Goal: Task Accomplishment & Management: Complete application form

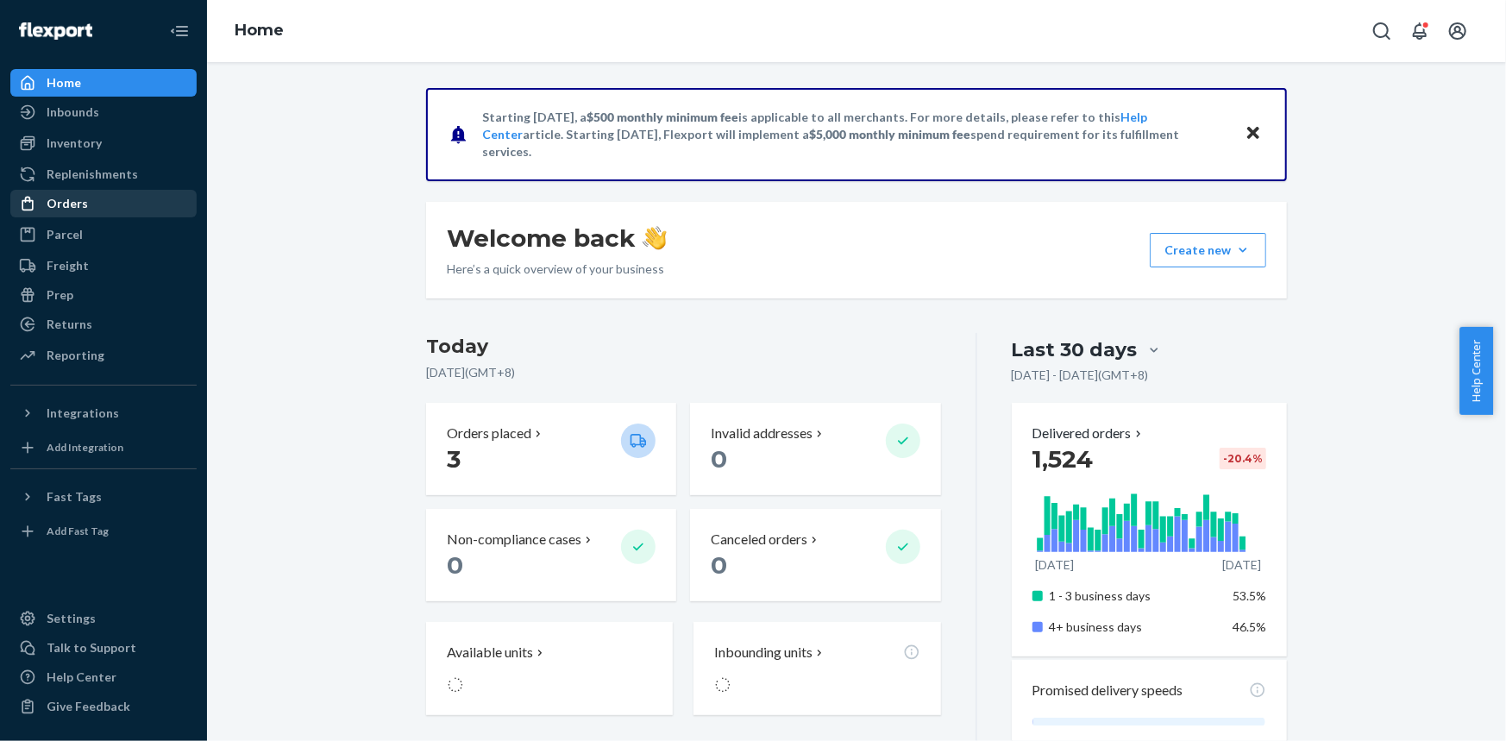
click at [112, 204] on div "Orders" at bounding box center [103, 203] width 183 height 24
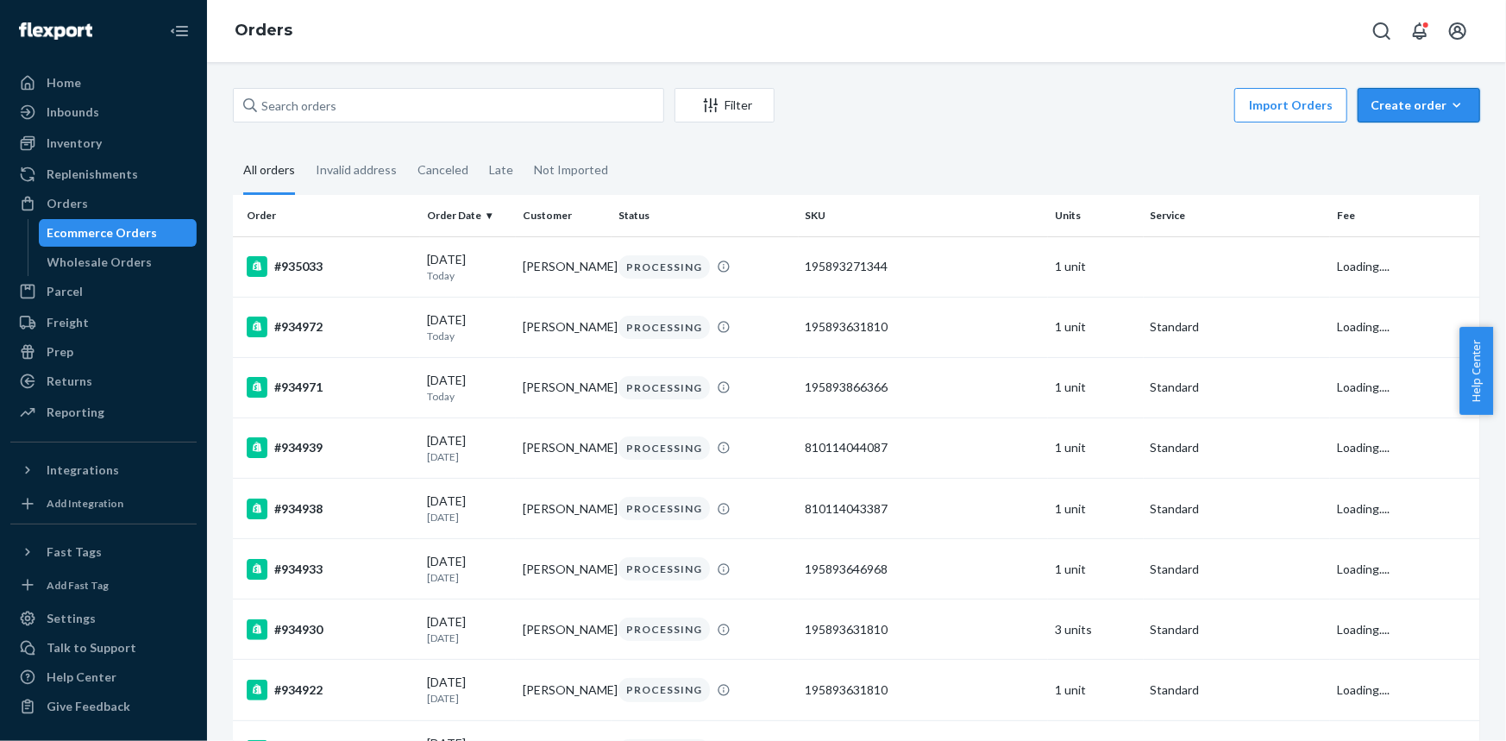
click at [1401, 118] on button "Create order Ecommerce order Removal order" at bounding box center [1418, 105] width 122 height 34
click at [1403, 153] on span "Ecommerce order" at bounding box center [1429, 147] width 107 height 12
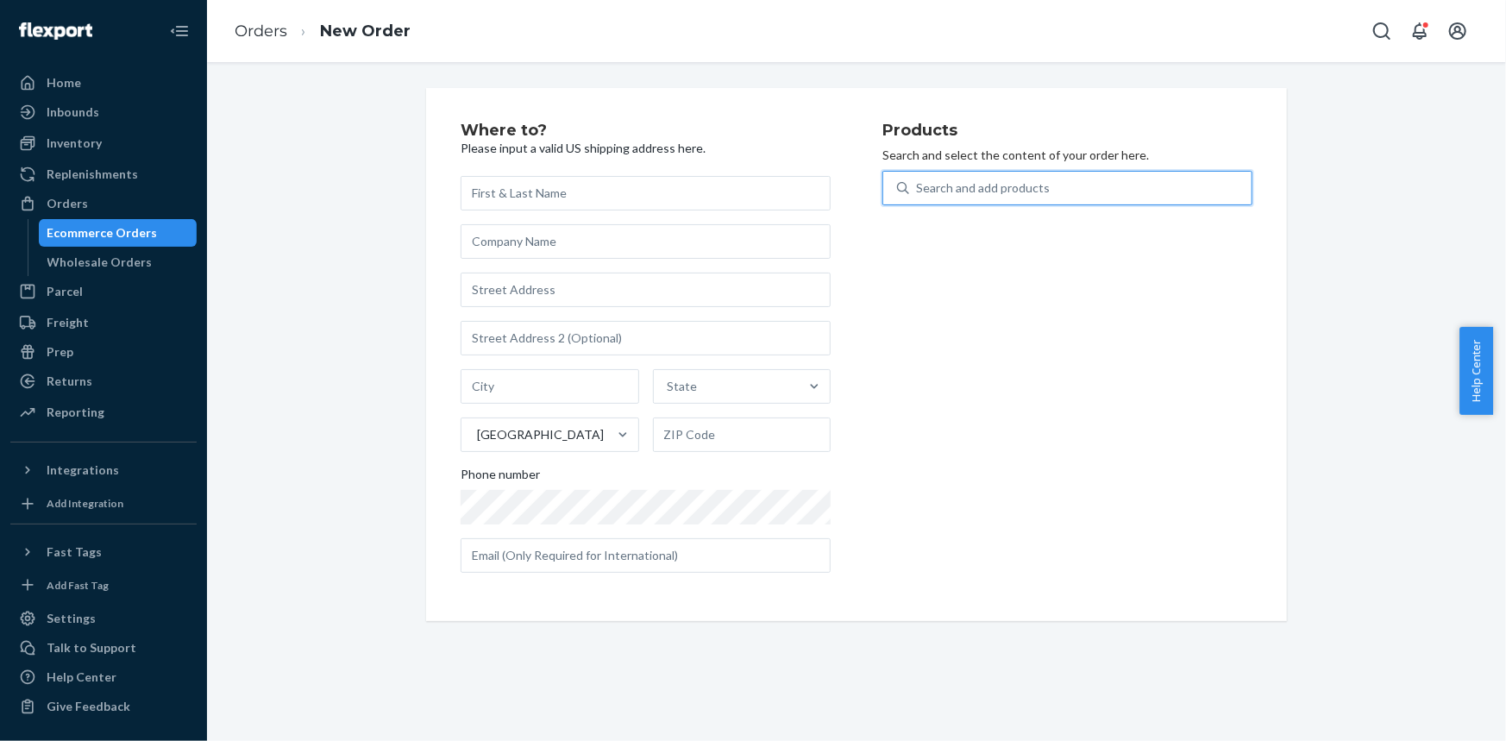
click at [1032, 199] on div "Search and add products" at bounding box center [1080, 187] width 342 height 31
click at [918, 197] on input "0 results available. Use Up and Down to choose options, press Enter to select t…" at bounding box center [917, 187] width 2 height 17
paste input "Magic Padded Sticky Bra A / Beige SKU"
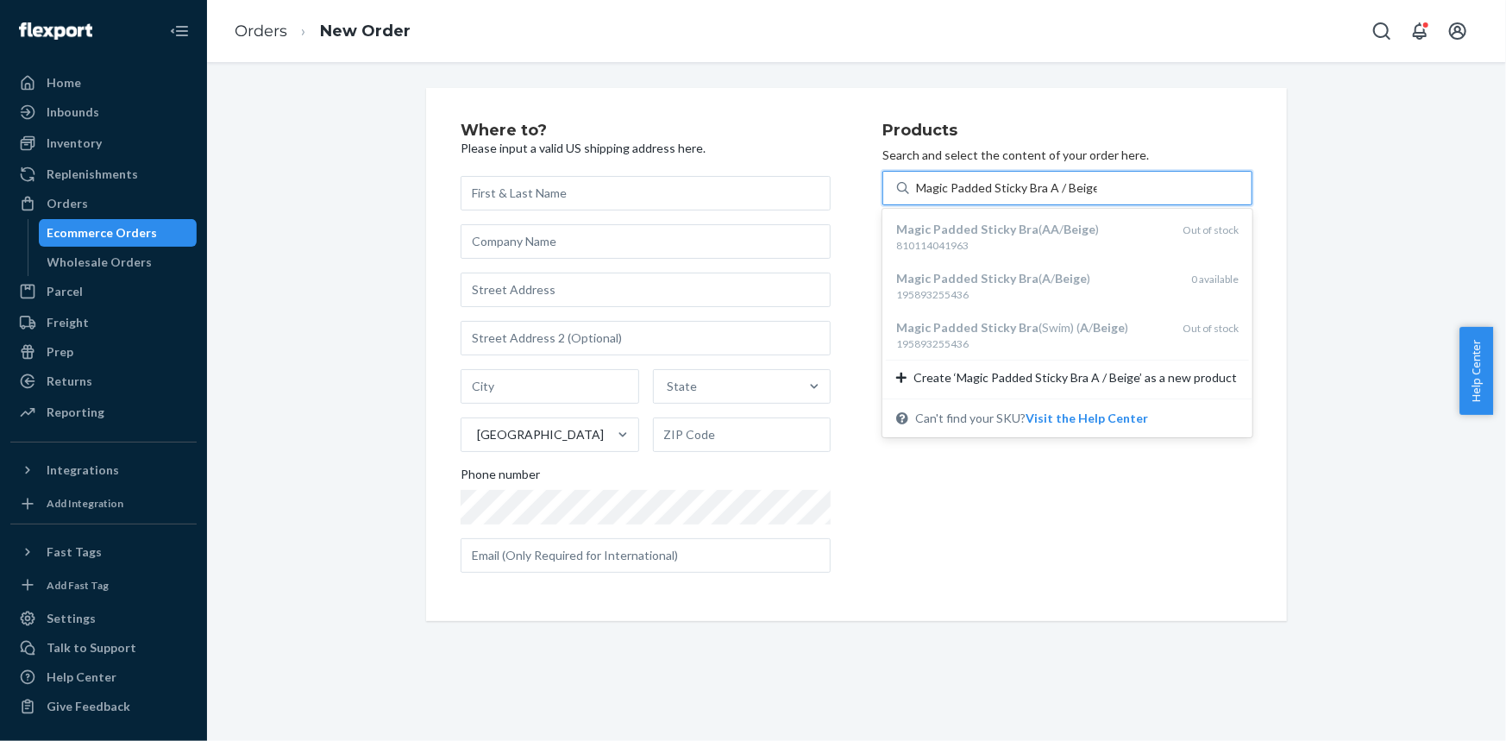
type input "Magic Padded Sticky Bra A / Beige"
click at [1332, 341] on div "Where to? Please input a valid US shipping address here. State United States Ph…" at bounding box center [856, 354] width 1273 height 533
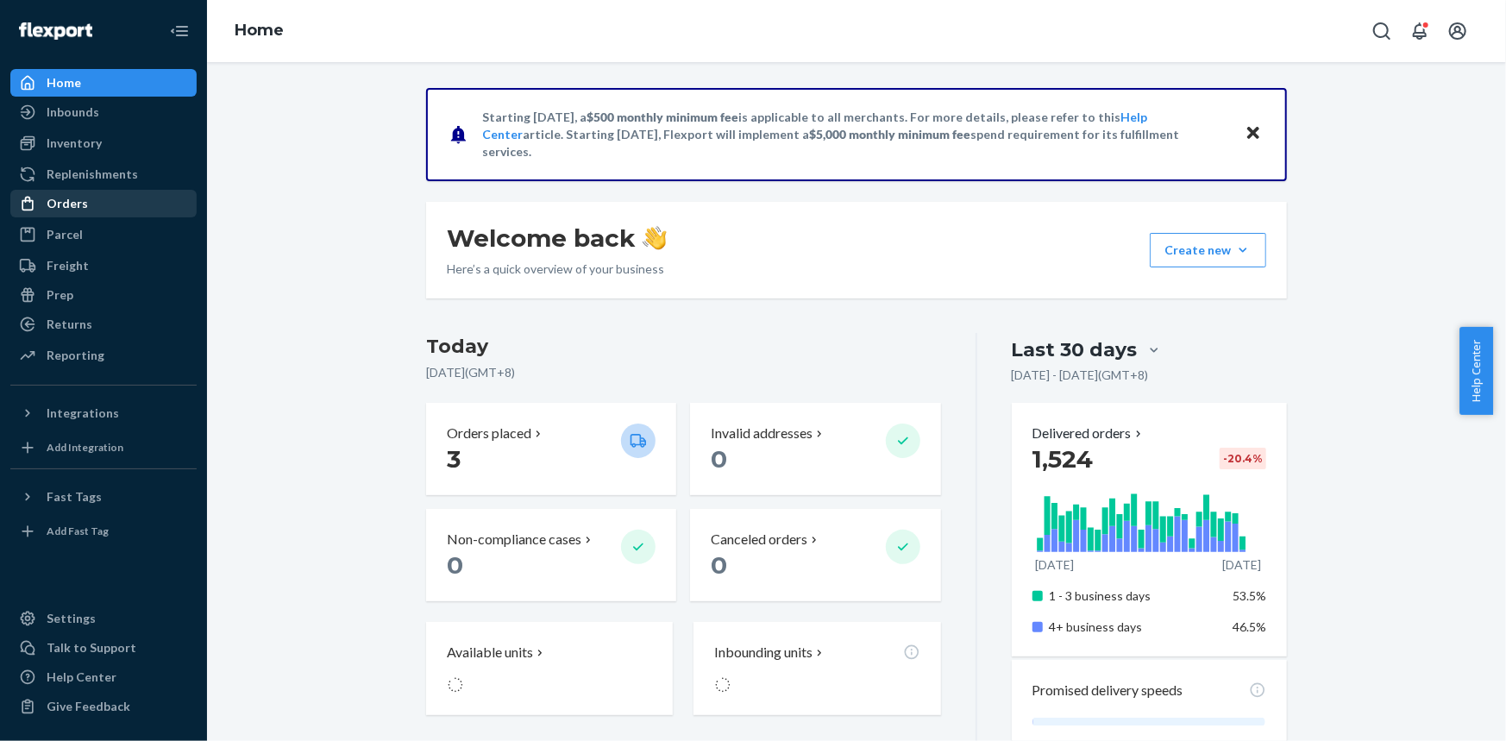
click at [96, 205] on div "Orders" at bounding box center [103, 203] width 183 height 24
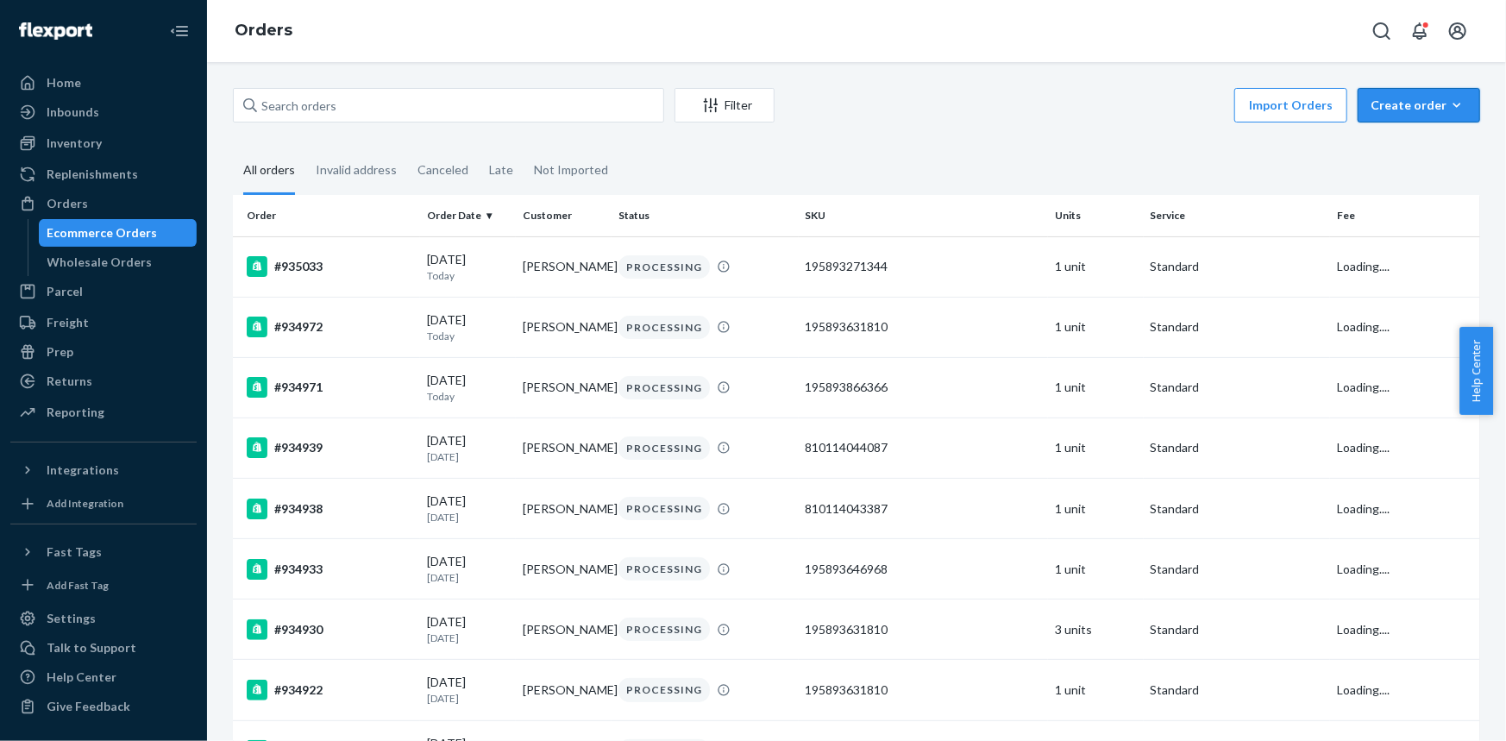
click at [1403, 103] on div "Create order" at bounding box center [1418, 105] width 97 height 17
click at [1386, 158] on button "Ecommerce order" at bounding box center [1445, 147] width 166 height 37
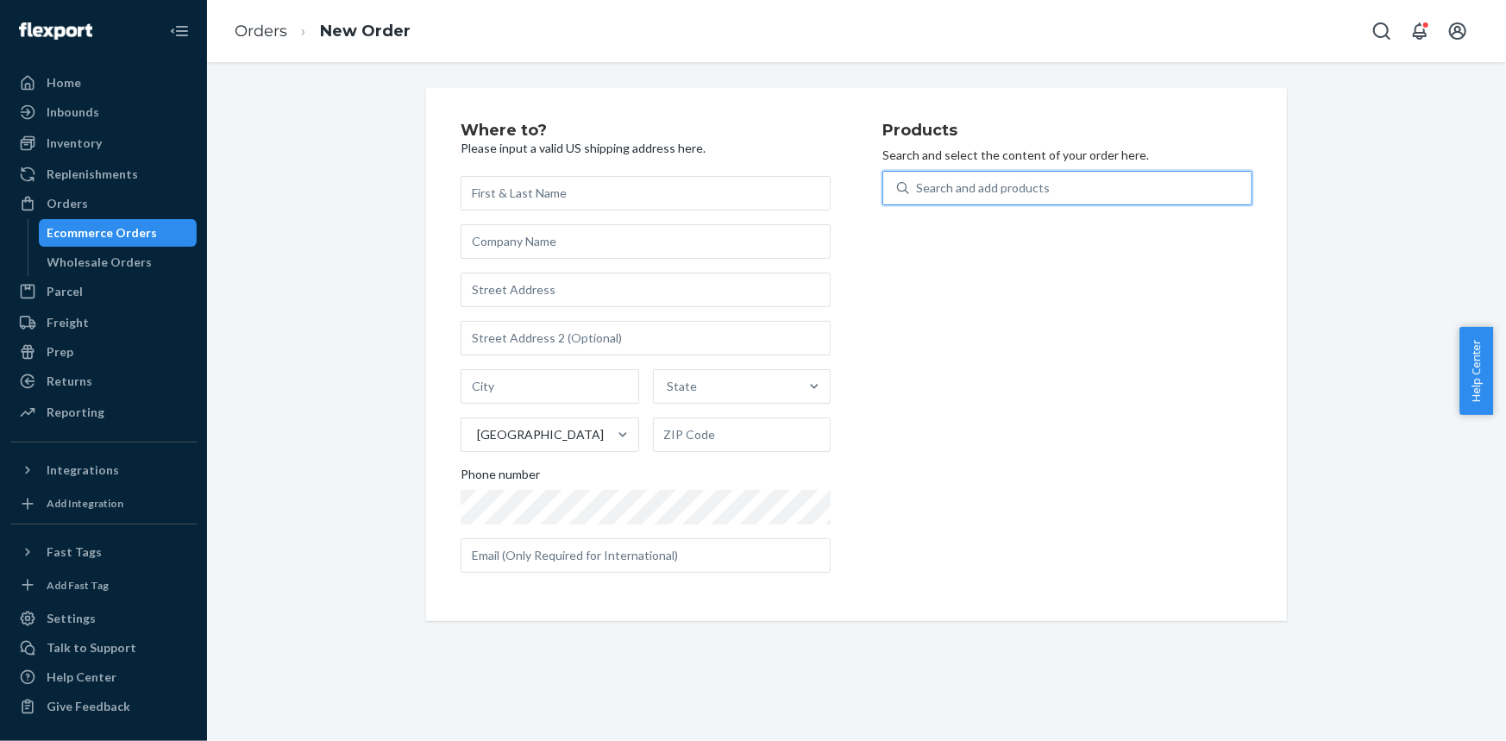
click at [962, 183] on div "Search and add products" at bounding box center [983, 187] width 134 height 17
click at [918, 183] on input "0 results available. Use Up and Down to choose options, press Enter to select t…" at bounding box center [917, 187] width 2 height 17
paste input "Magic Padded Sticky Bra A / Beige"
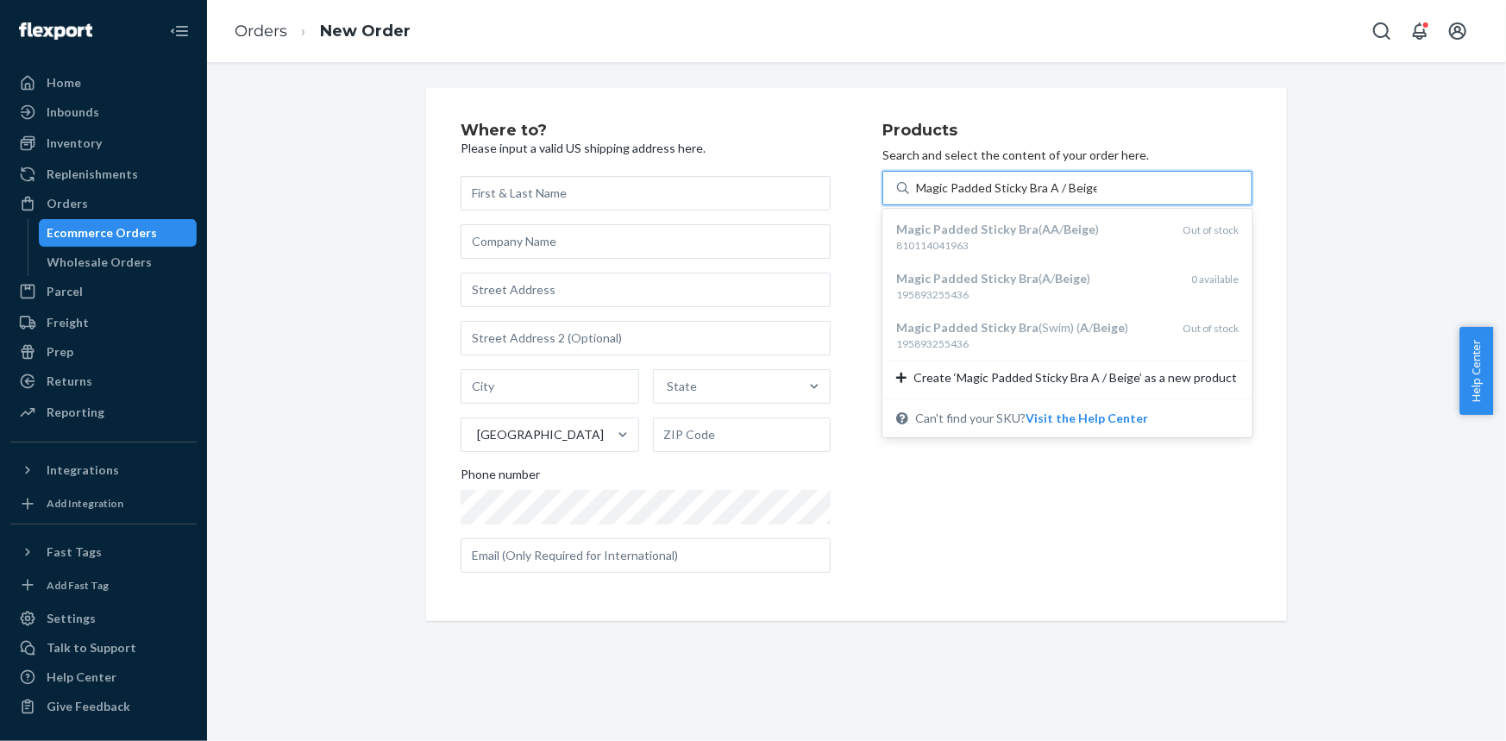
type input "Magic Padded Sticky Bra A / Beige"
